Goal: Information Seeking & Learning: Learn about a topic

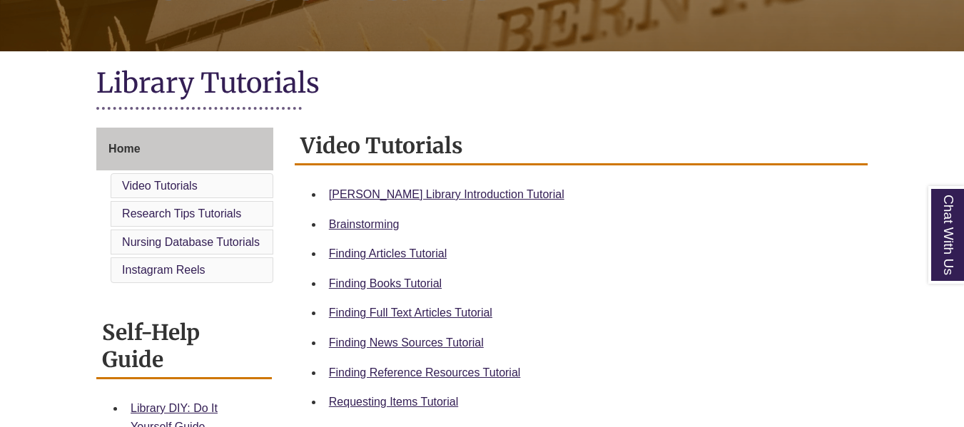
scroll to position [285, 0]
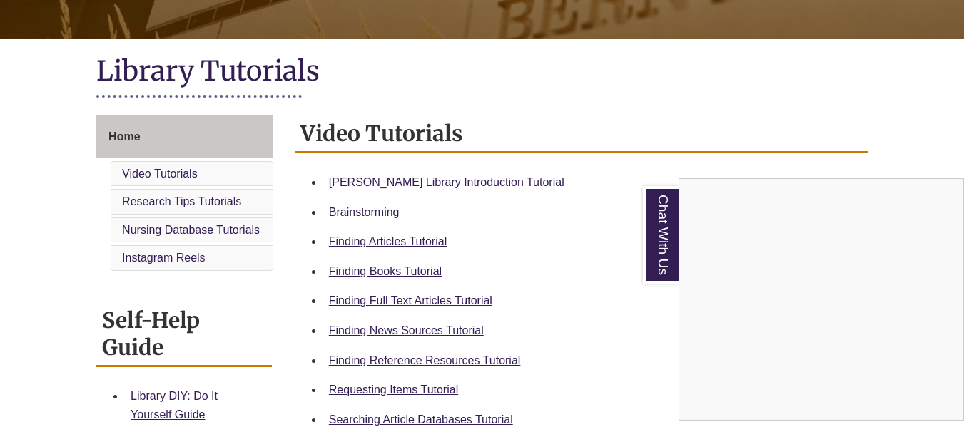
click at [455, 185] on div "Chat With Us" at bounding box center [482, 213] width 964 height 427
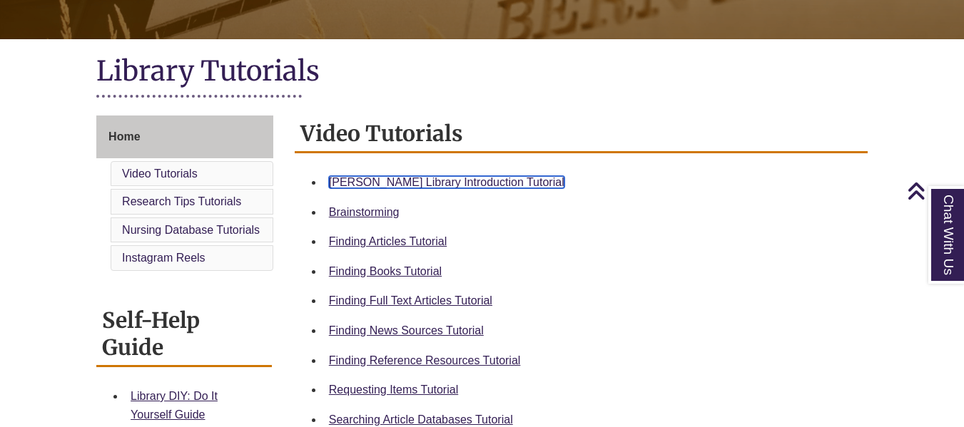
click at [453, 178] on link "[PERSON_NAME] Library Introduction Tutorial" at bounding box center [446, 182] width 235 height 12
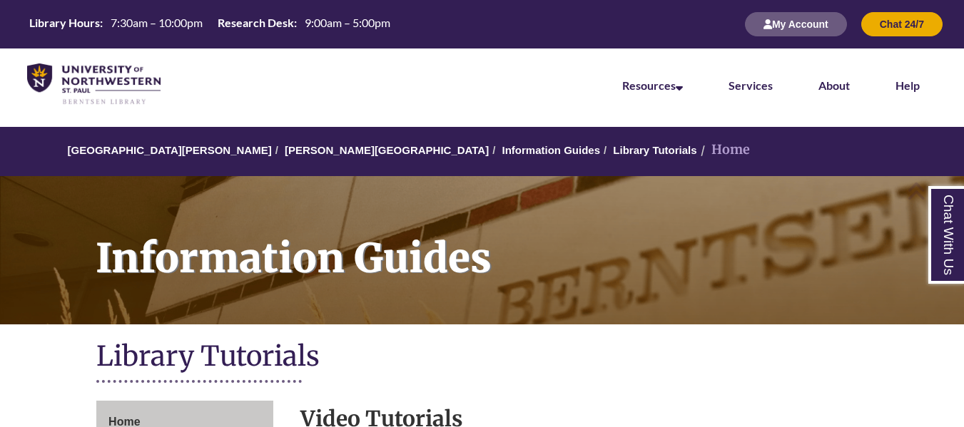
scroll to position [285, 0]
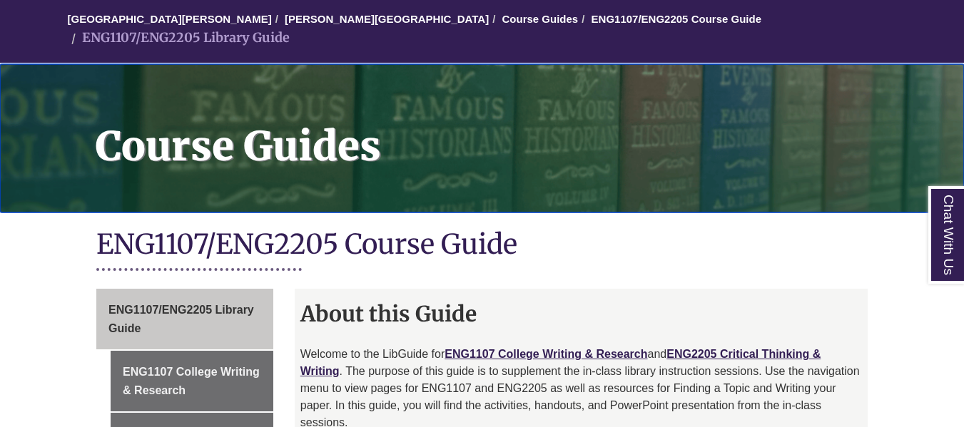
scroll to position [143, 0]
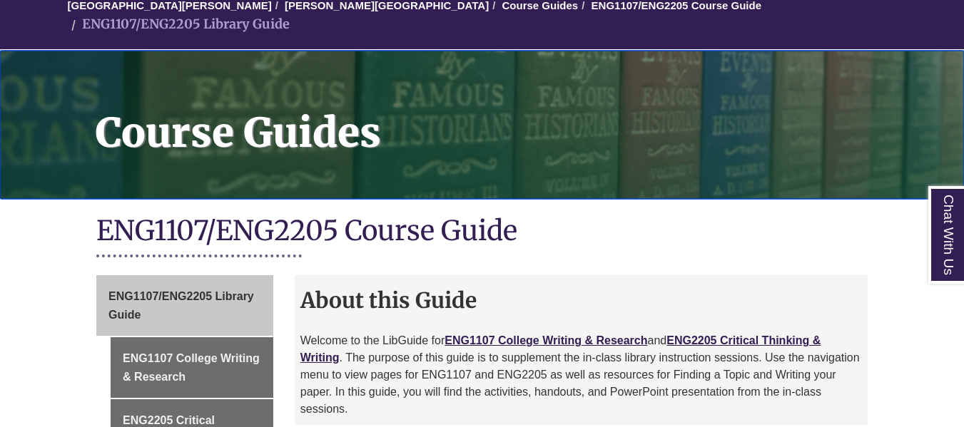
drag, startPoint x: 490, startPoint y: 139, endPoint x: 466, endPoint y: 164, distance: 34.8
click at [466, 164] on div "Course Guides" at bounding box center [482, 125] width 964 height 148
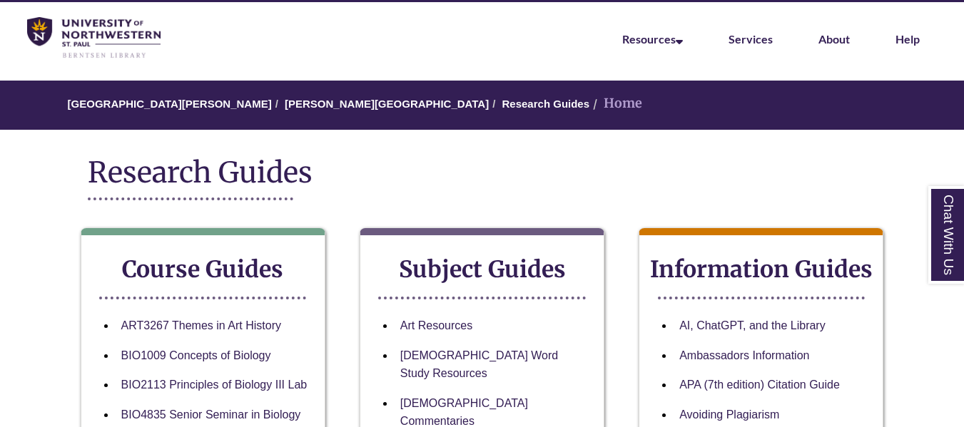
scroll to position [71, 0]
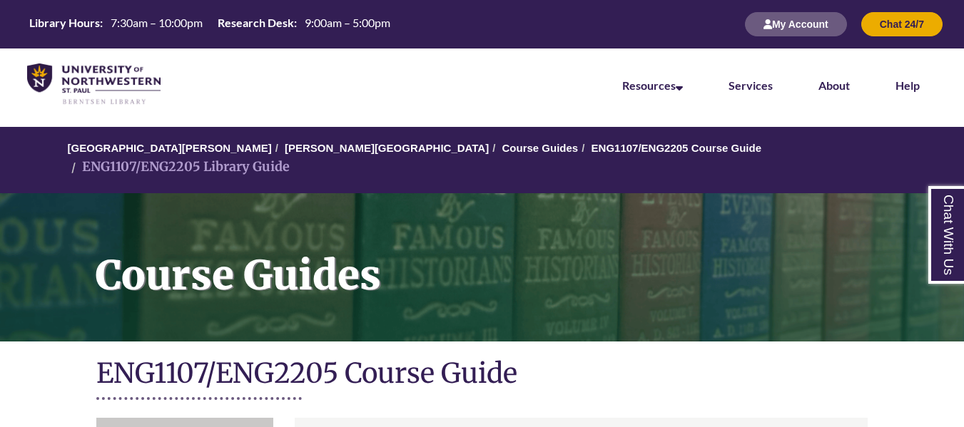
scroll to position [143, 0]
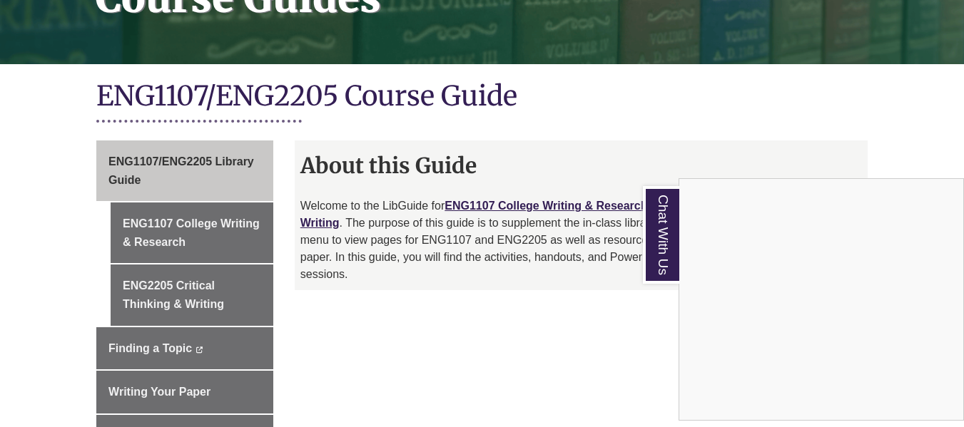
scroll to position [285, 0]
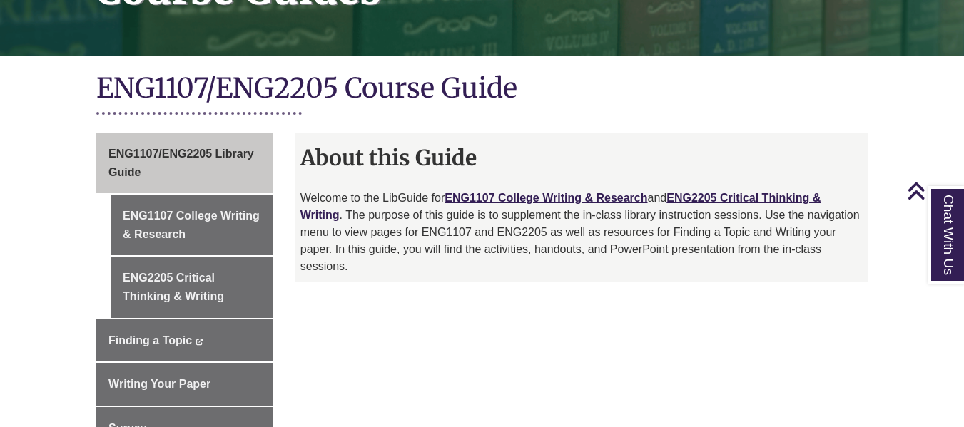
drag, startPoint x: 636, startPoint y: 249, endPoint x: 542, endPoint y: 263, distance: 96.0
click at [542, 263] on div "Welcome to the LibGuide for ENG1107 College Writing & Research and ENG2205 Crit…" at bounding box center [581, 236] width 562 height 93
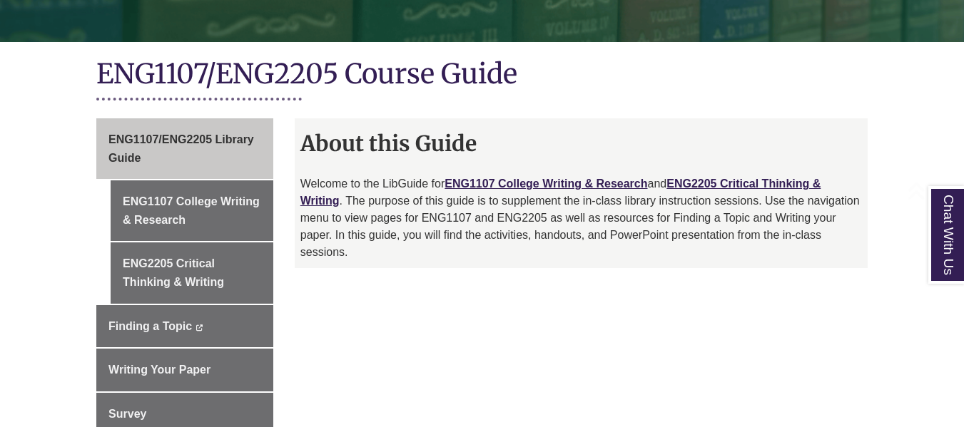
scroll to position [344, 0]
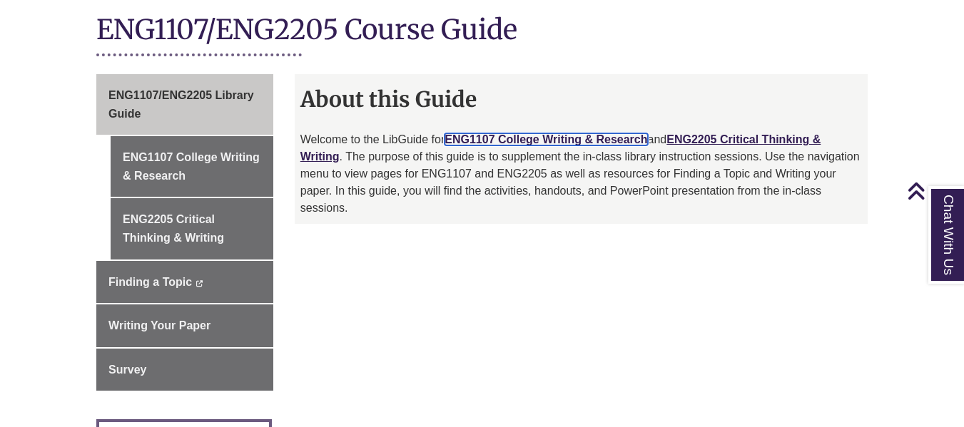
click at [508, 133] on link "ENG1107 College Writing & Research" at bounding box center [546, 139] width 203 height 12
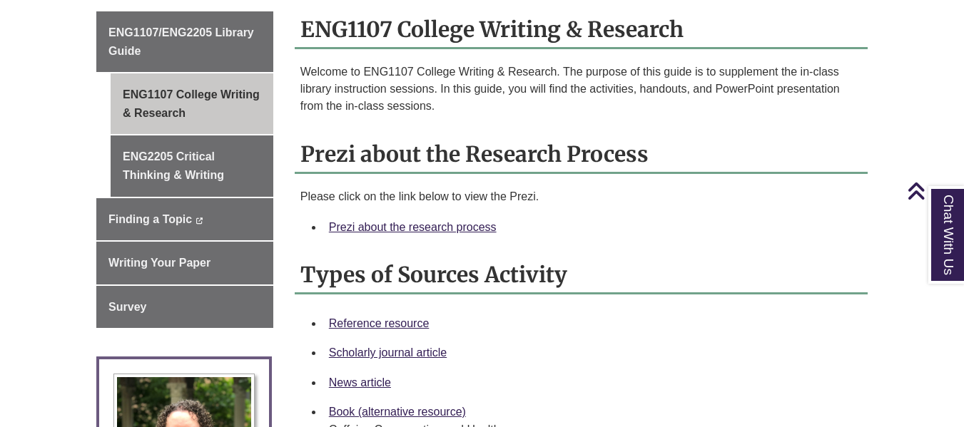
scroll to position [428, 0]
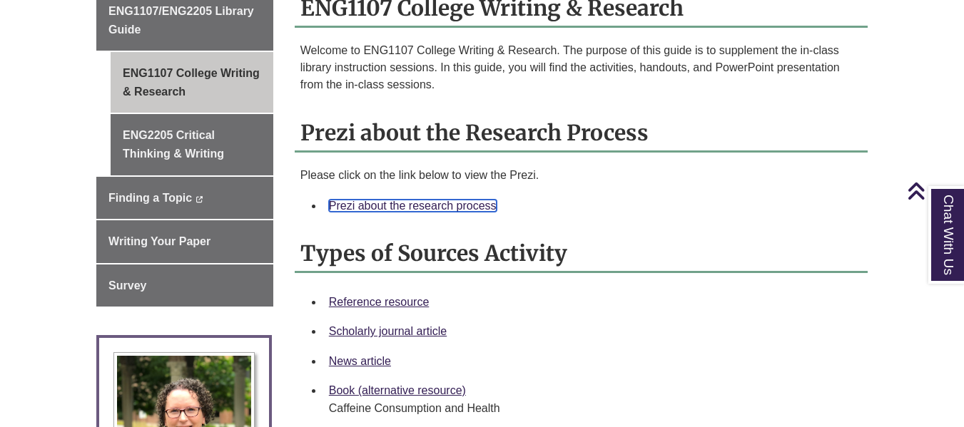
click at [468, 200] on link "Prezi about the research process" at bounding box center [413, 206] width 168 height 12
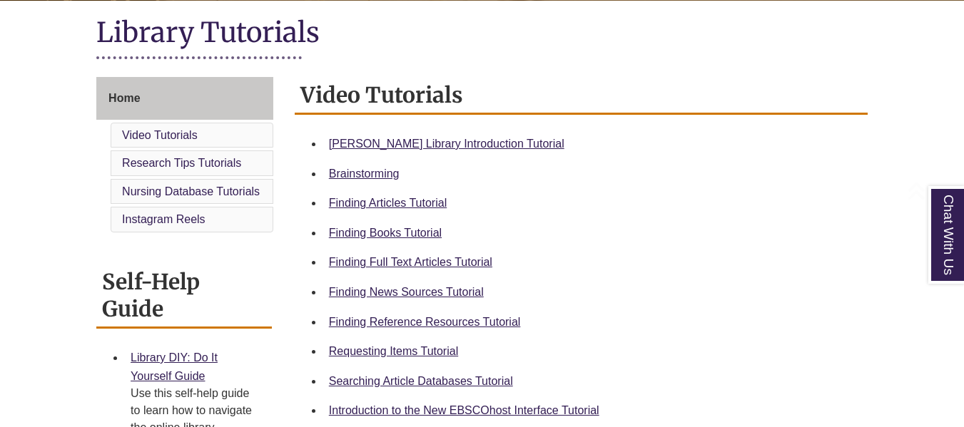
scroll to position [357, 0]
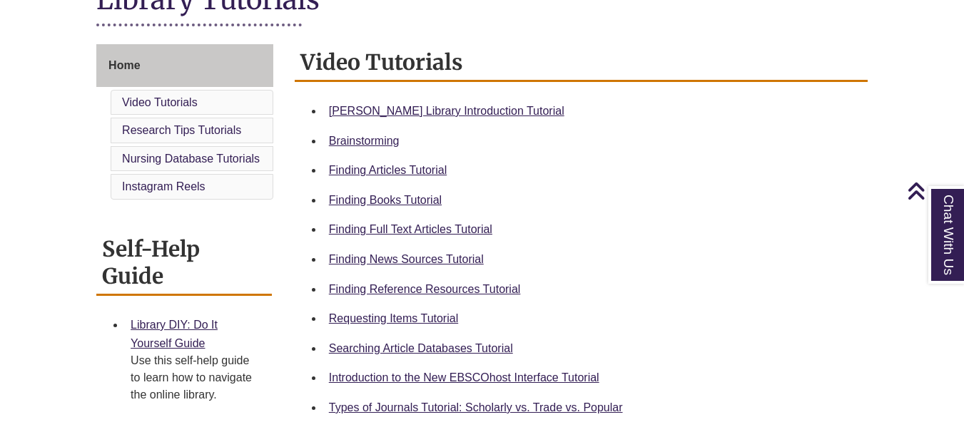
click at [457, 295] on div "Finding Reference Resources Tutorial" at bounding box center [592, 289] width 527 height 19
click at [457, 290] on link "Finding Reference Resources Tutorial" at bounding box center [425, 289] width 192 height 12
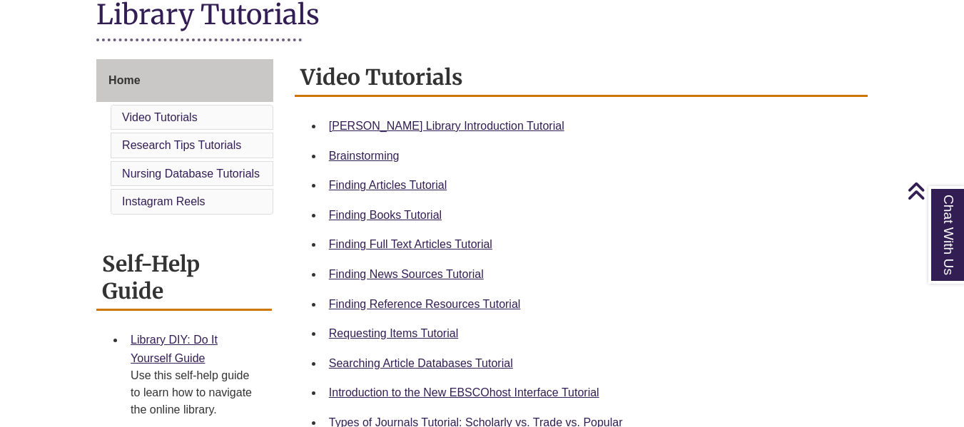
scroll to position [0, 0]
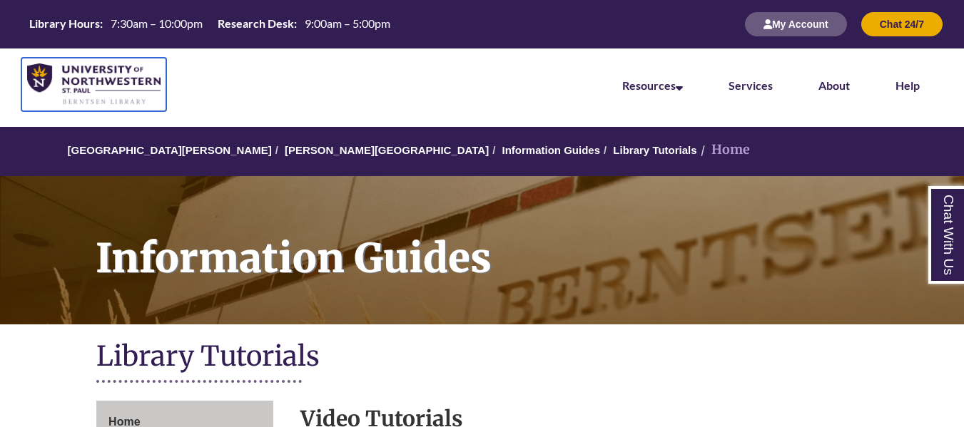
click at [143, 74] on img at bounding box center [93, 85] width 133 height 42
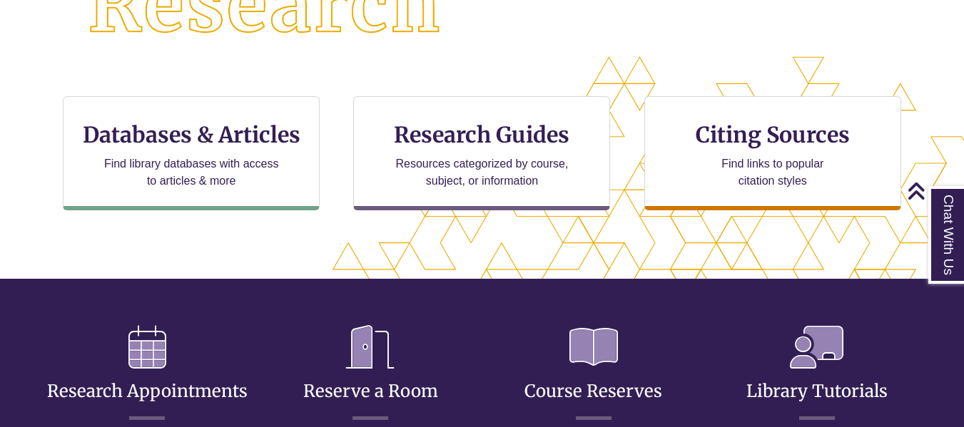
scroll to position [501, 843]
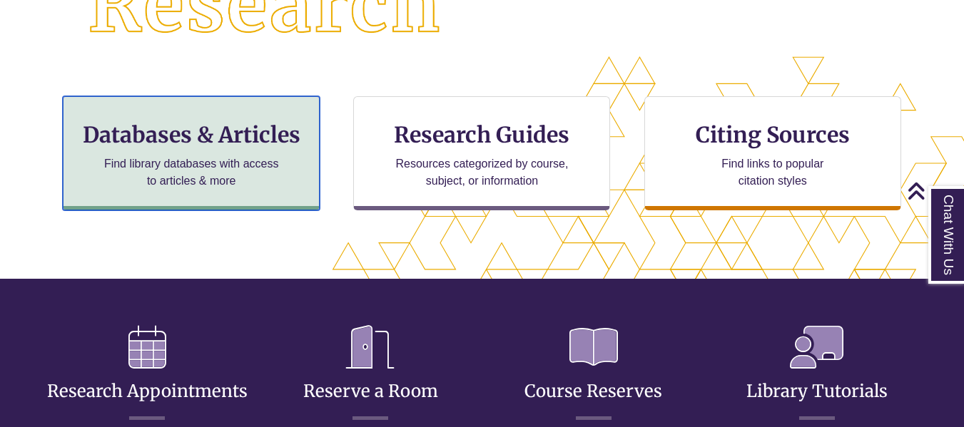
click at [201, 141] on h3 "Databases & Articles" at bounding box center [191, 134] width 233 height 27
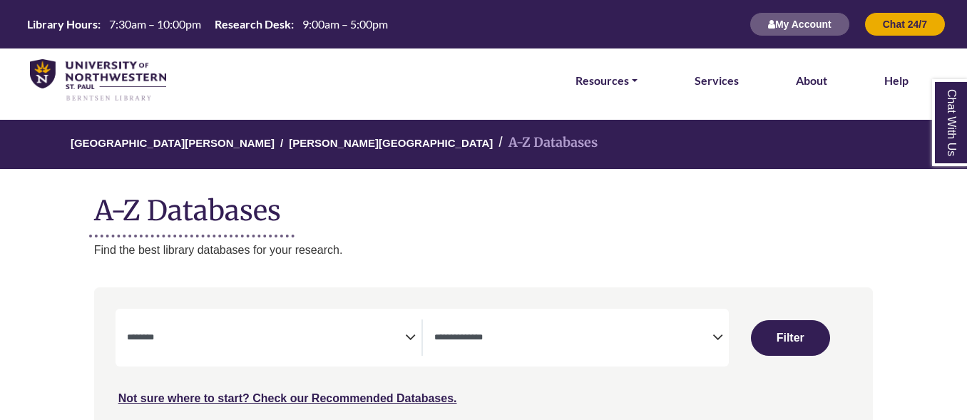
select select "Database Subject Filter"
select select "Database Types Filter"
select select "Database Subject Filter"
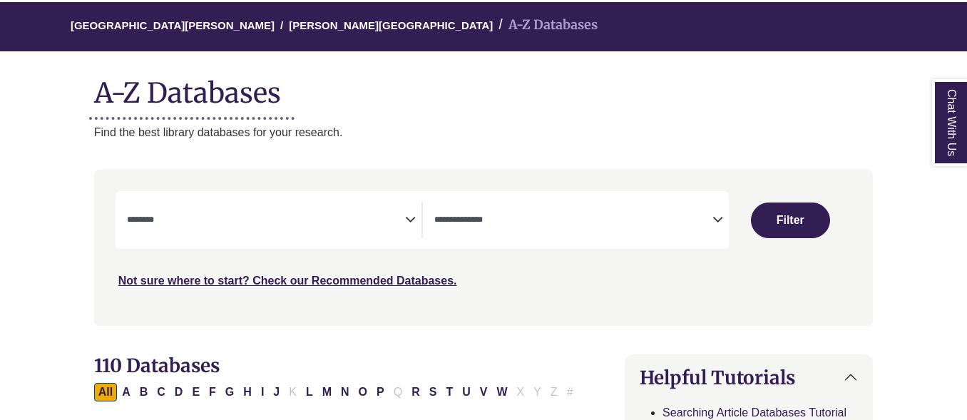
scroll to position [143, 0]
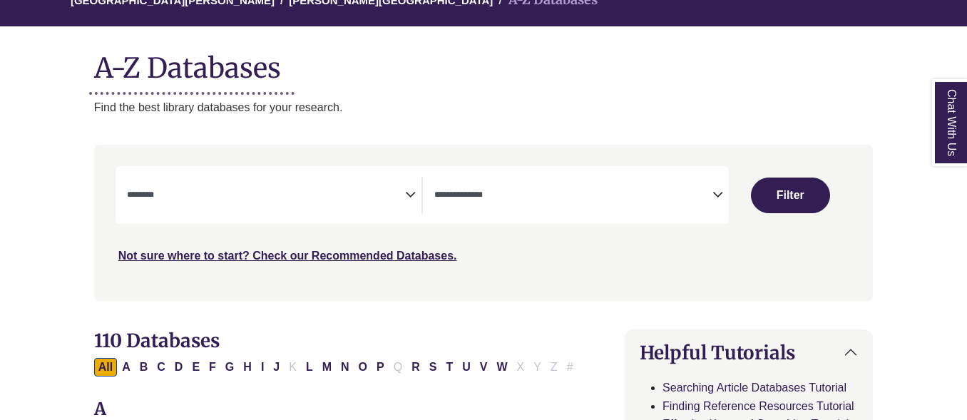
click at [397, 205] on span "Search filters" at bounding box center [266, 195] width 278 height 36
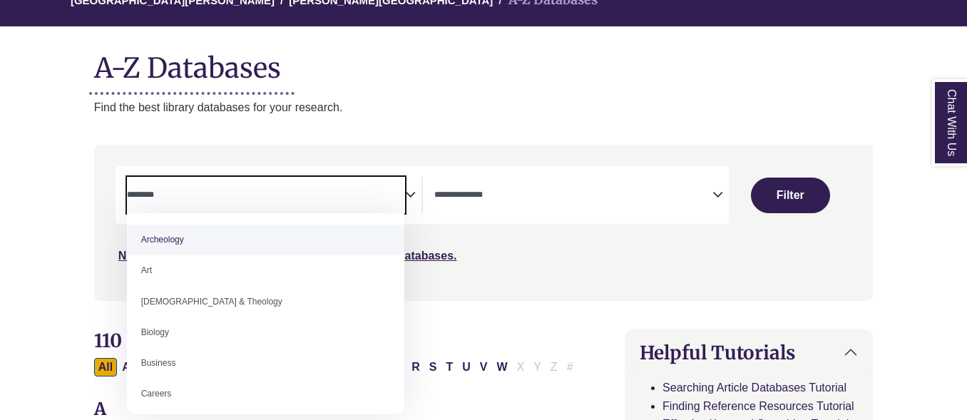
click at [366, 200] on textarea "Search" at bounding box center [266, 196] width 278 height 11
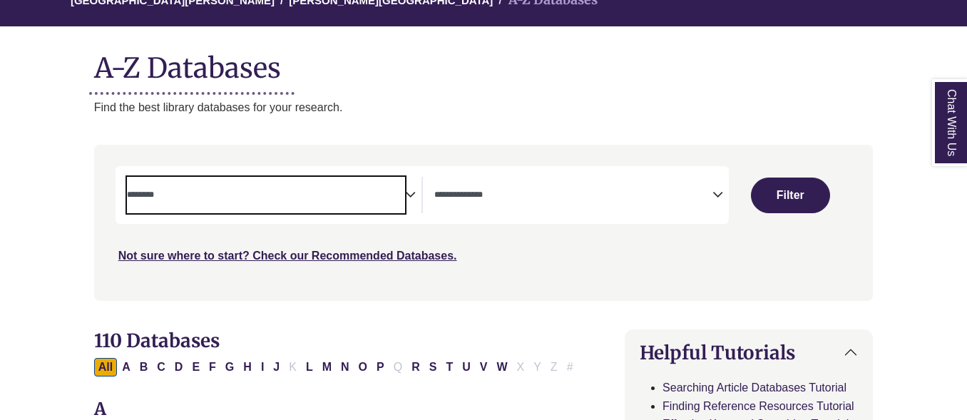
click at [645, 185] on span "Search filters" at bounding box center [574, 195] width 278 height 36
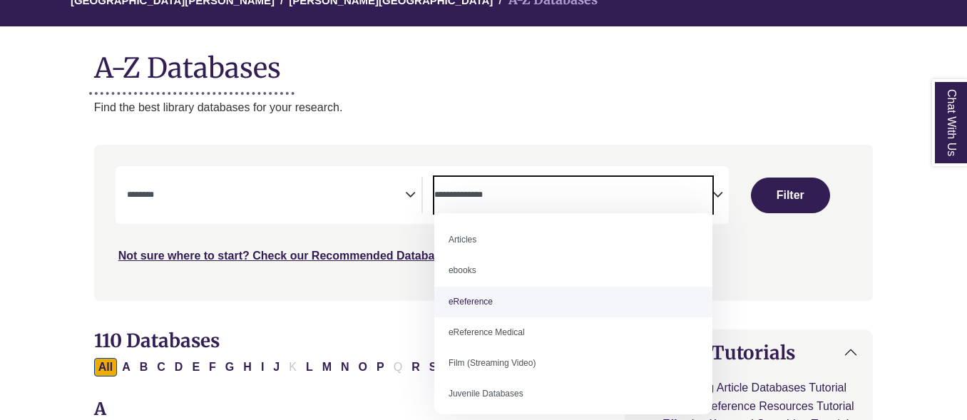
select select "*****"
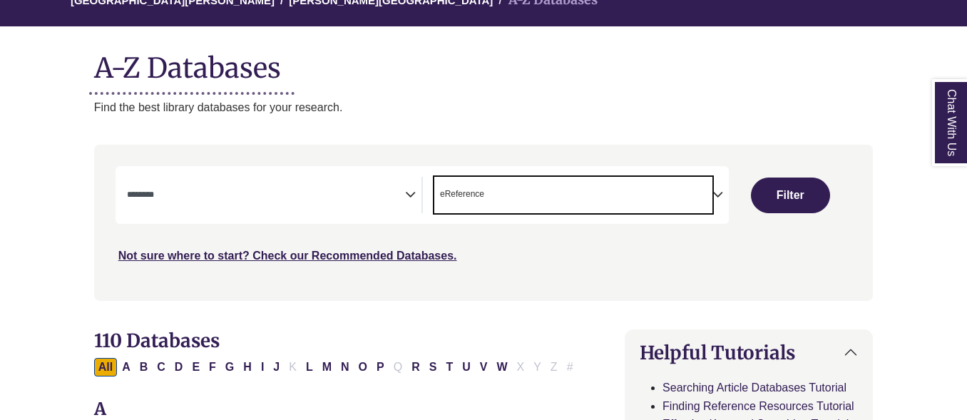
click at [553, 273] on div "Search filters" at bounding box center [484, 223] width 763 height 144
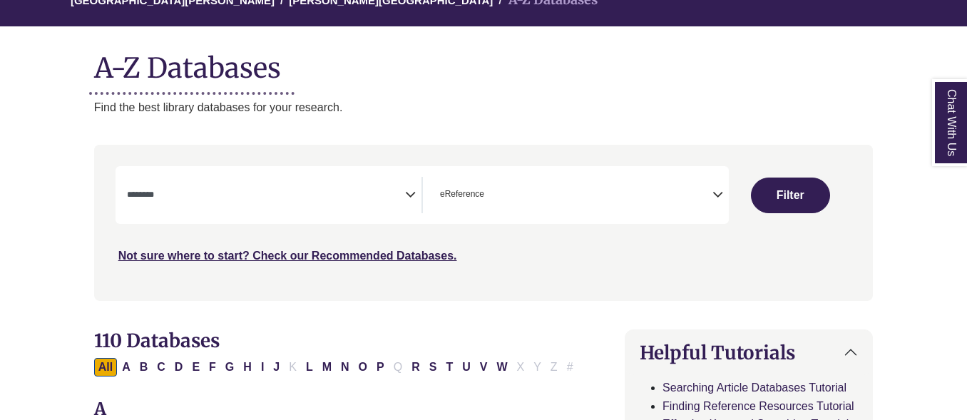
click at [248, 203] on span "Search filters" at bounding box center [266, 195] width 278 height 36
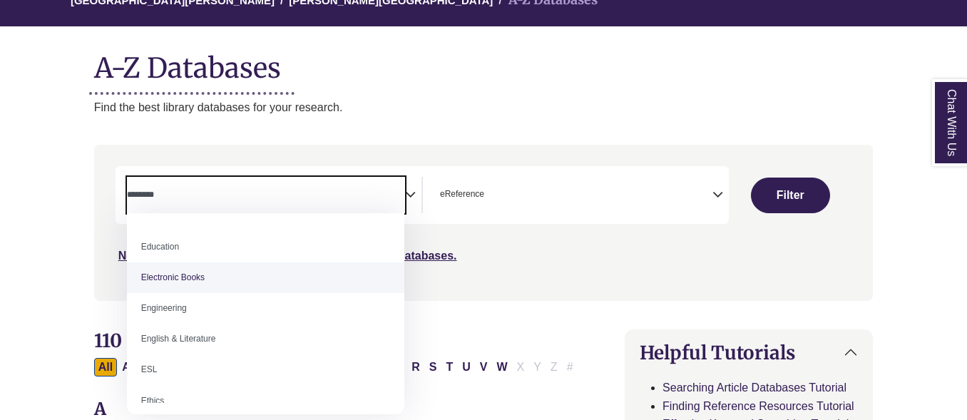
scroll to position [428, 0]
select select "******"
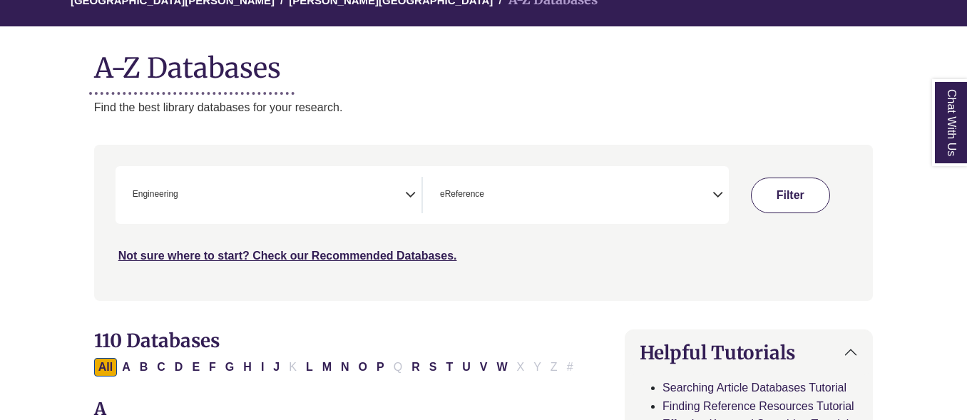
drag, startPoint x: 827, startPoint y: 193, endPoint x: 815, endPoint y: 195, distance: 12.3
click at [822, 193] on button "Filter" at bounding box center [790, 196] width 79 height 36
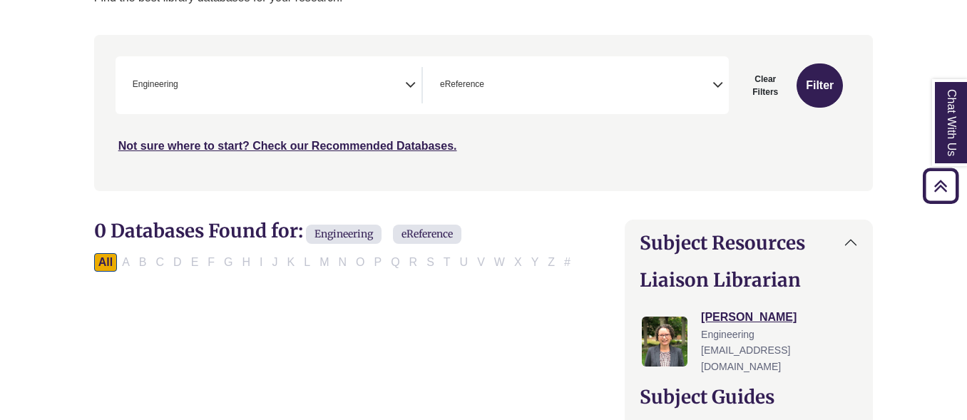
scroll to position [143, 0]
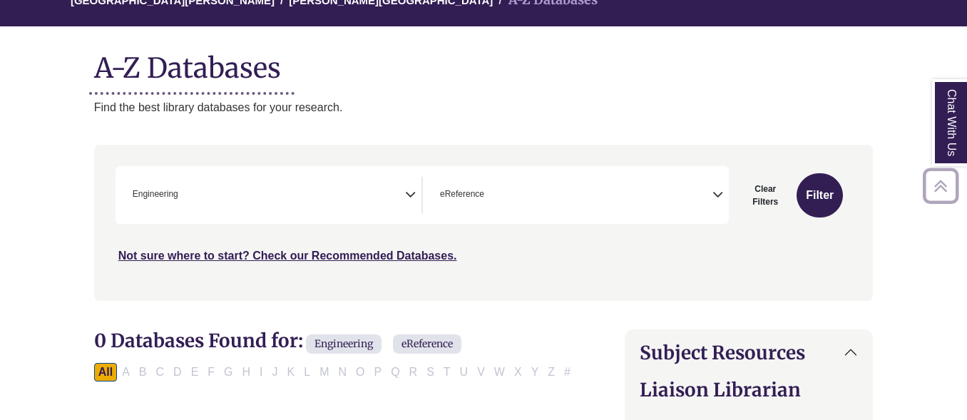
click at [426, 202] on div "**********" at bounding box center [576, 195] width 306 height 36
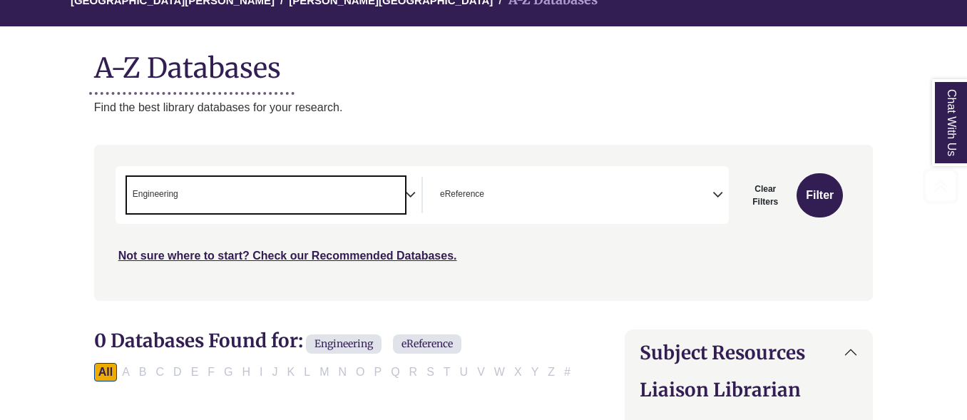
click at [395, 202] on span "× Engineering" at bounding box center [266, 195] width 278 height 36
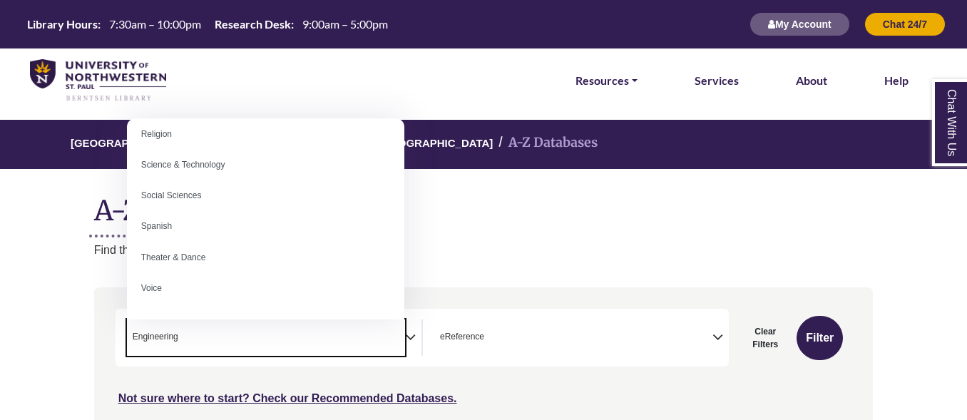
scroll to position [1270, 0]
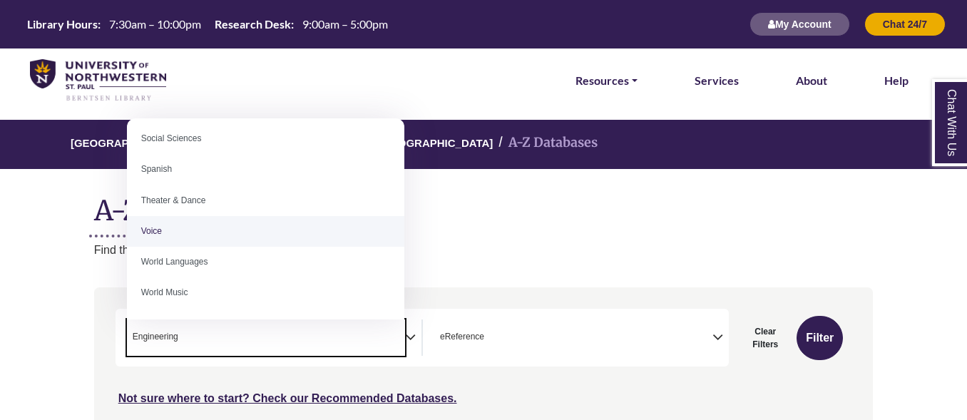
click at [555, 225] on h1 "A-Z Databases" at bounding box center [484, 205] width 780 height 44
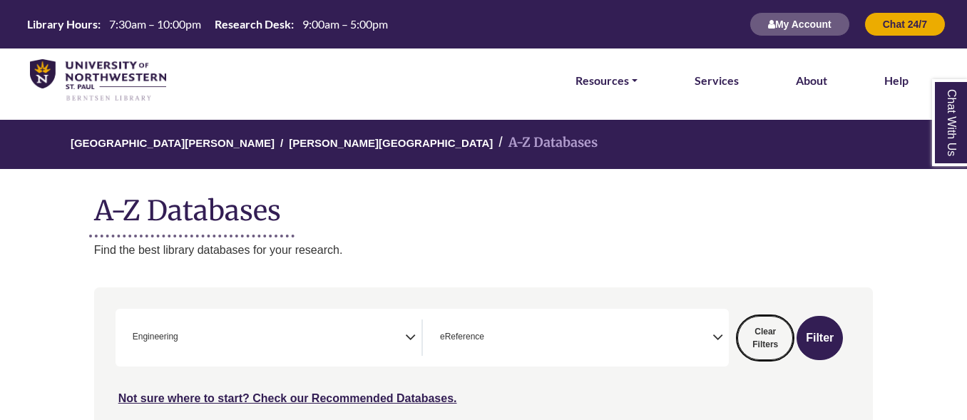
click at [776, 332] on button "Clear Filters" at bounding box center [766, 338] width 56 height 44
select select "Database Subject Filter"
select select "Database Types Filter"
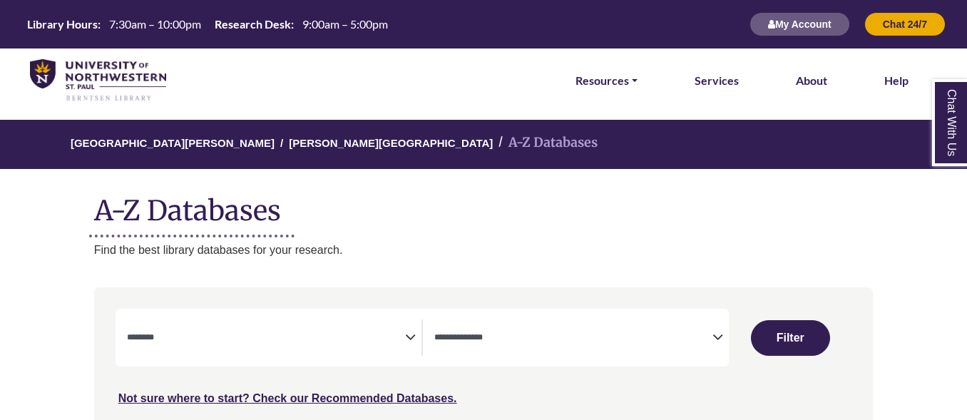
select select "Database Subject Filter"
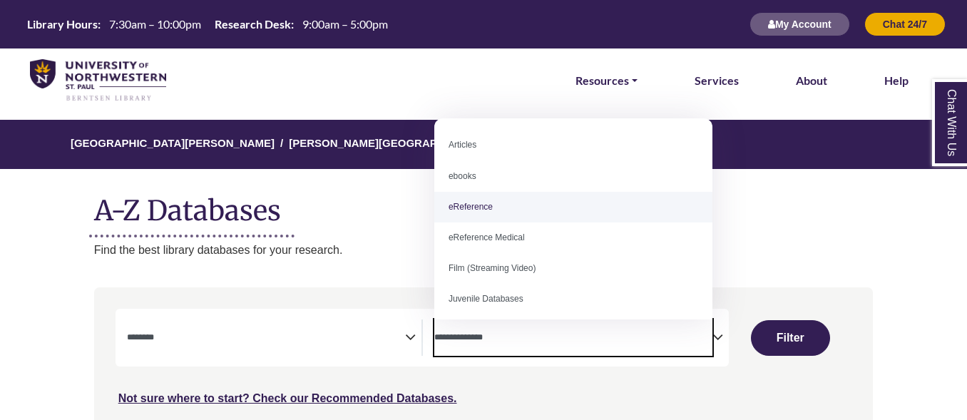
select select "*****"
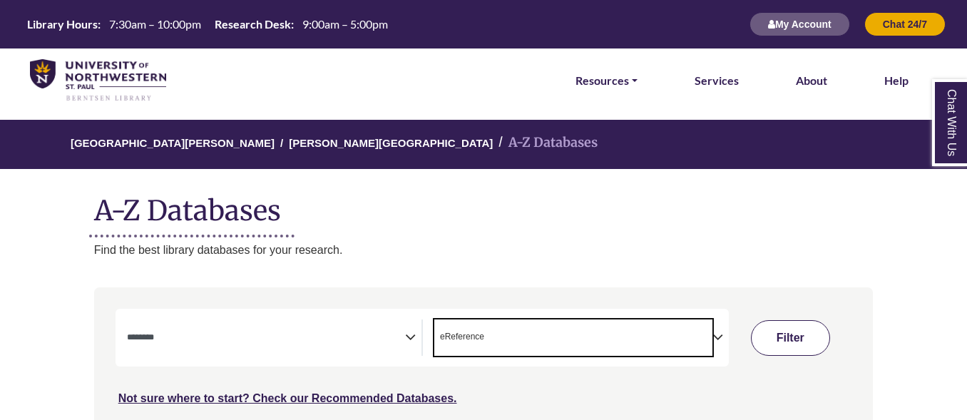
click at [806, 334] on button "Filter" at bounding box center [790, 338] width 79 height 36
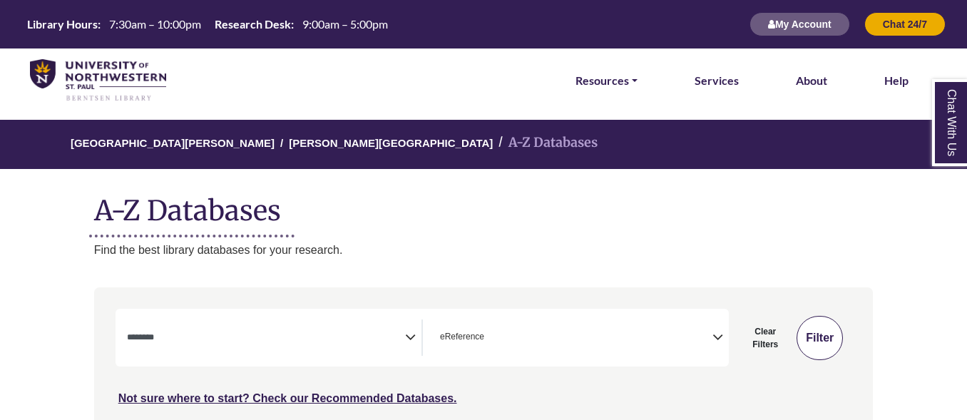
select select "Database Subject Filter"
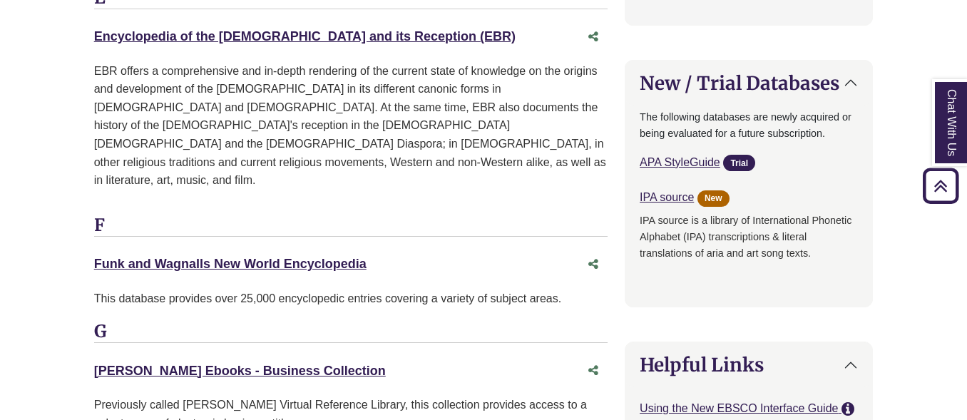
scroll to position [1142, 0]
